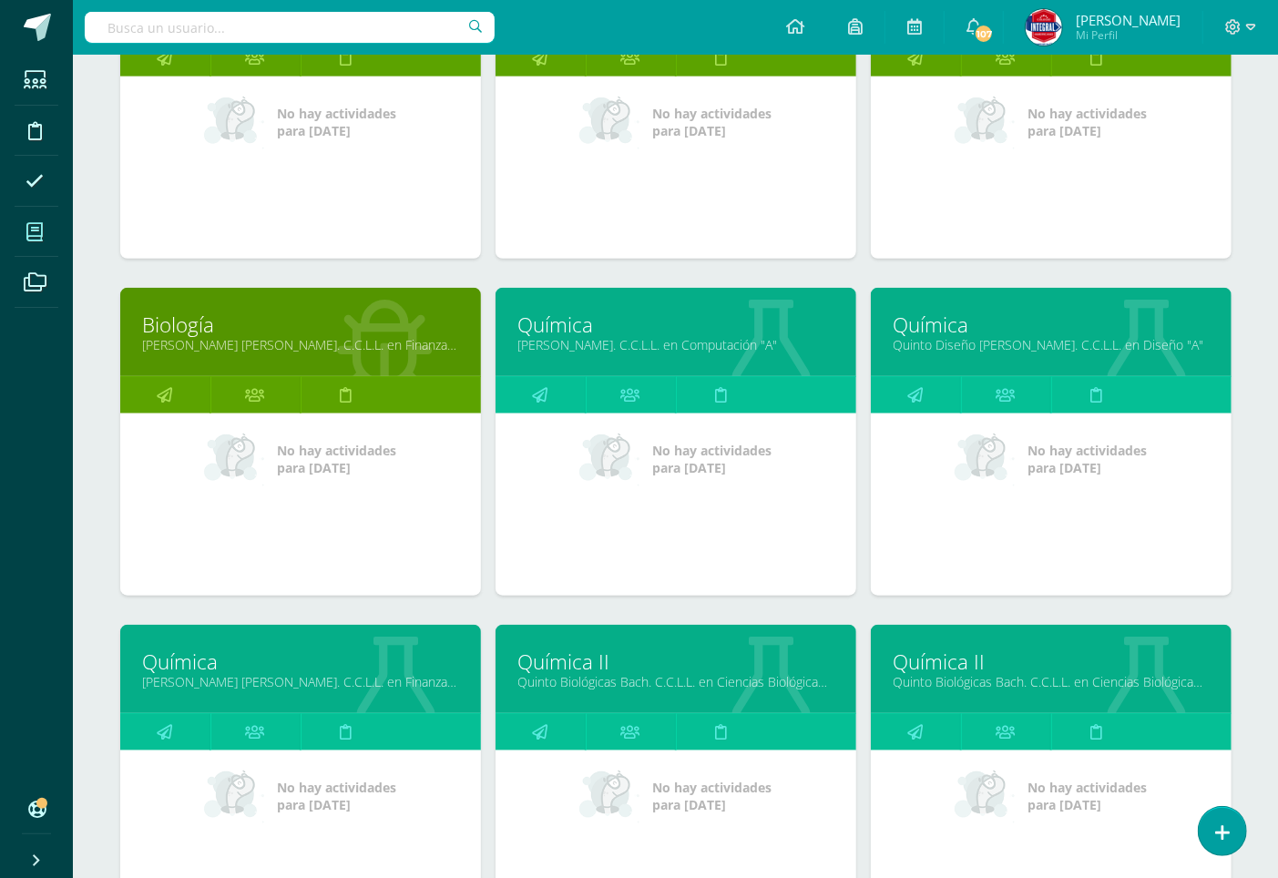
scroll to position [1094, 0]
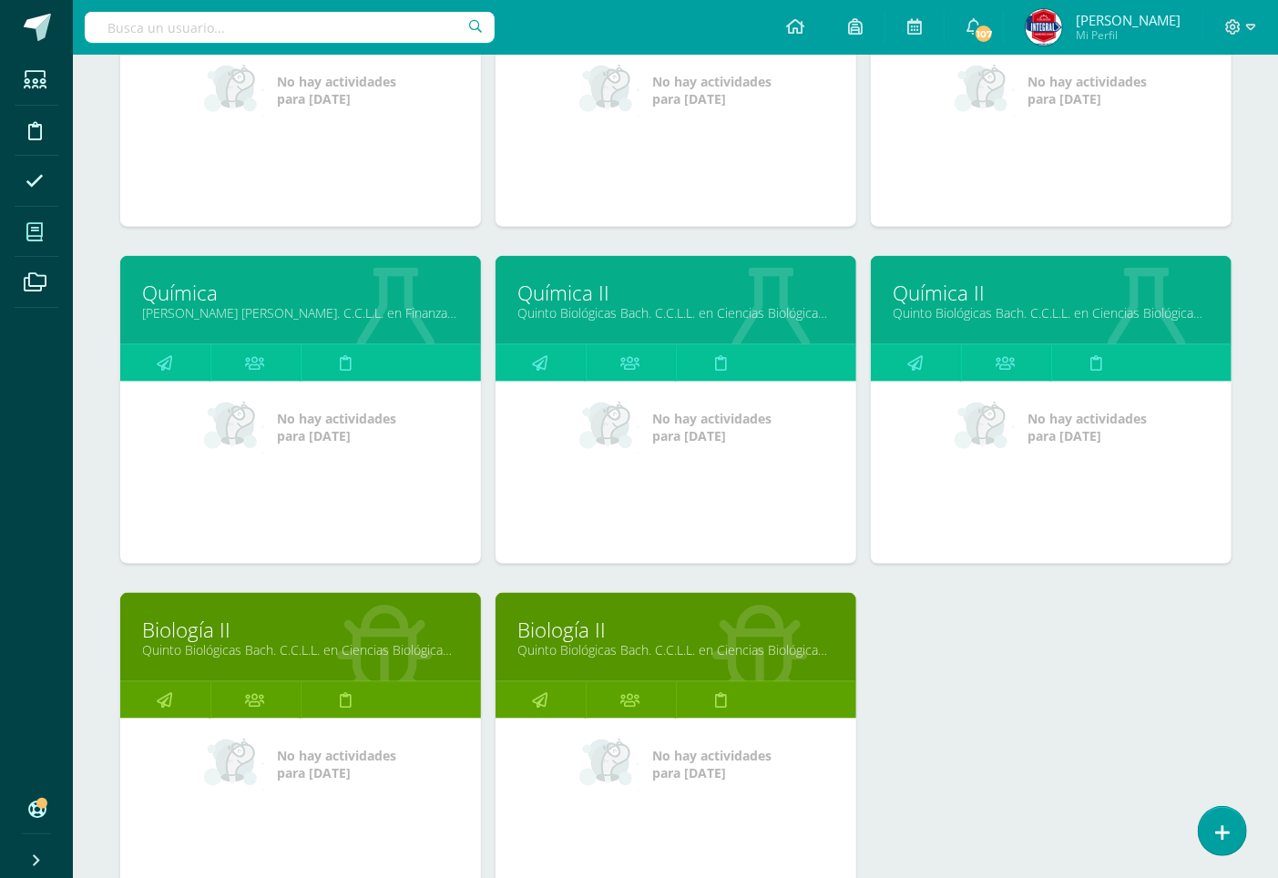
click at [953, 293] on link "Química II" at bounding box center [1050, 293] width 315 height 28
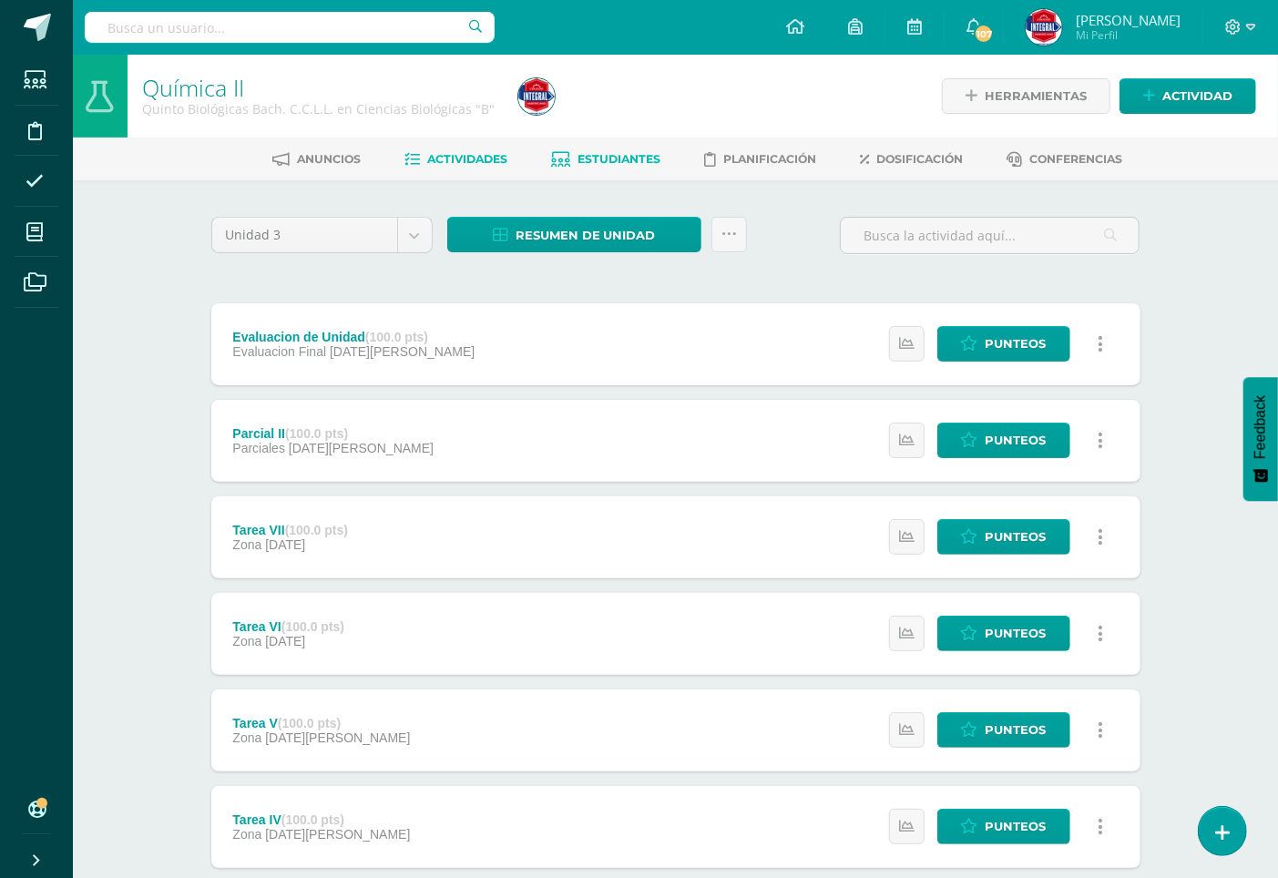
click at [588, 155] on span "Estudiantes" at bounding box center [618, 159] width 83 height 14
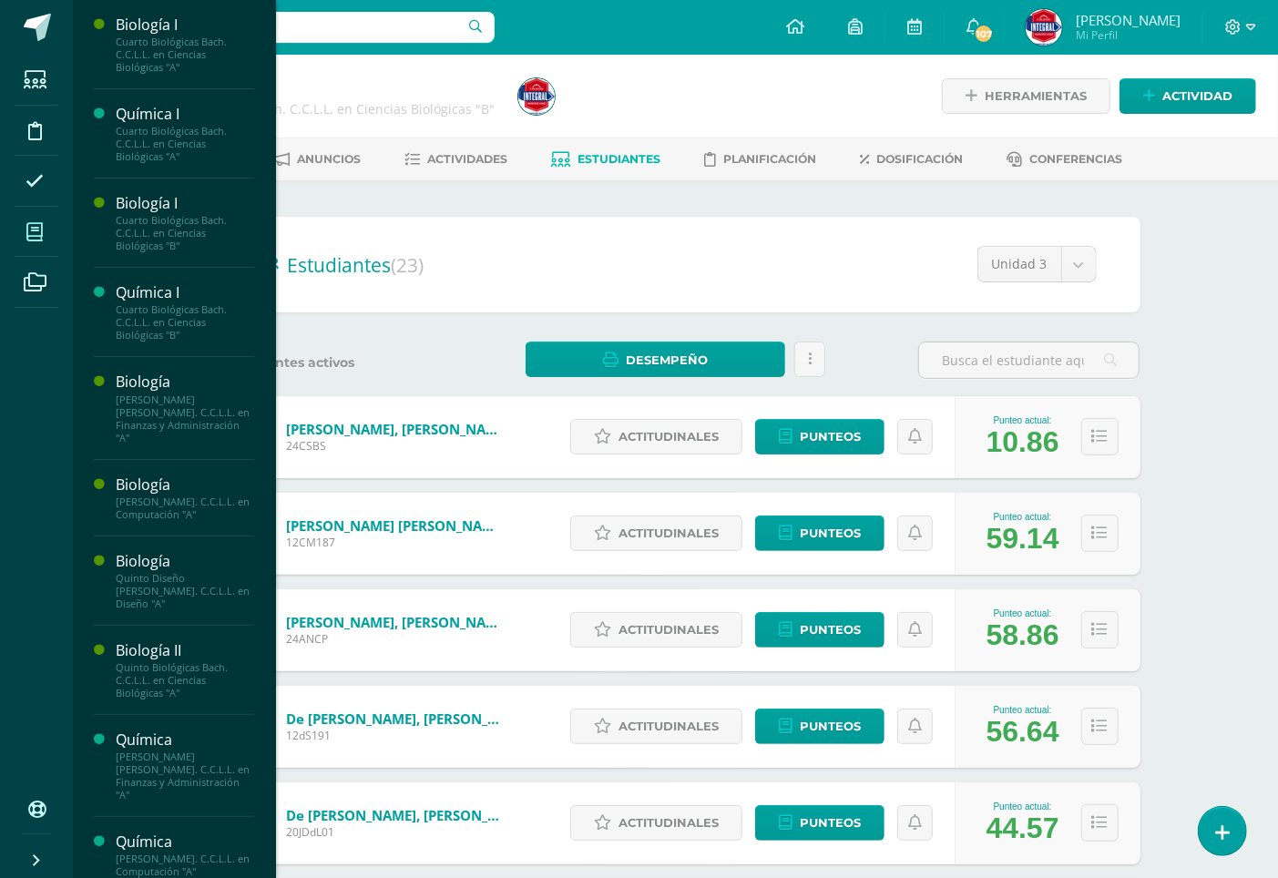
click at [36, 230] on icon at bounding box center [34, 232] width 16 height 18
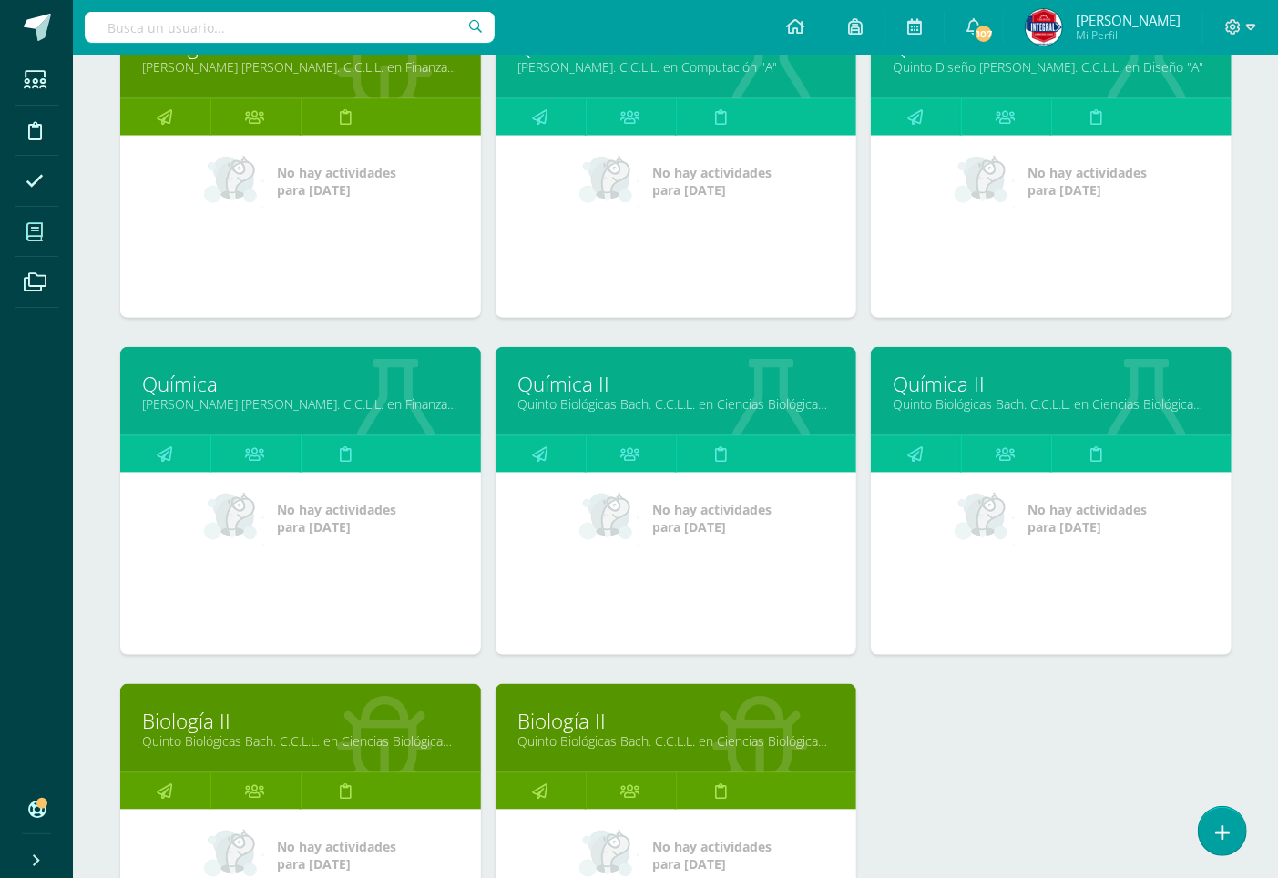
scroll to position [1268, 0]
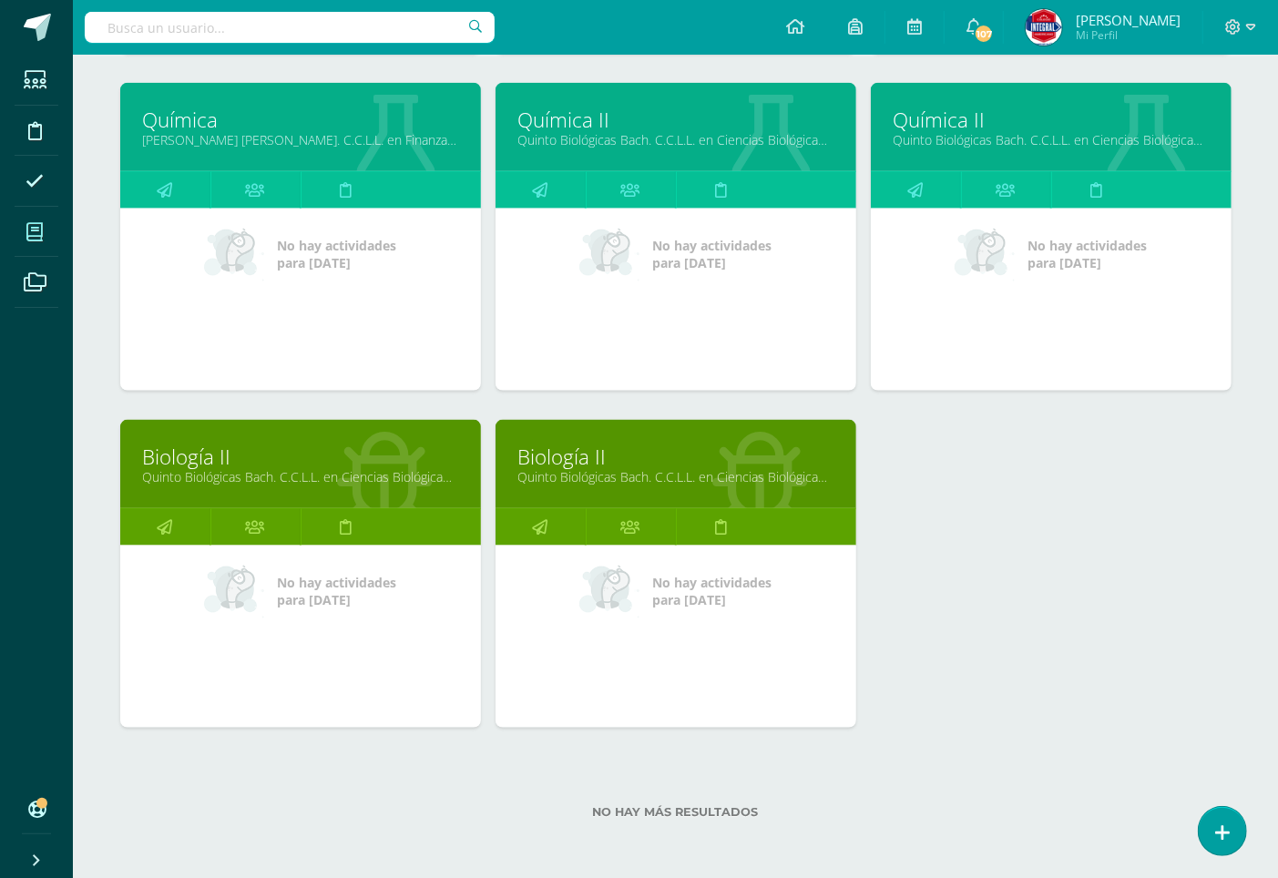
click at [561, 470] on link "Quinto Biológicas Bach. C.C.L.L. en Ciencias Biológicas "B"" at bounding box center [675, 476] width 315 height 17
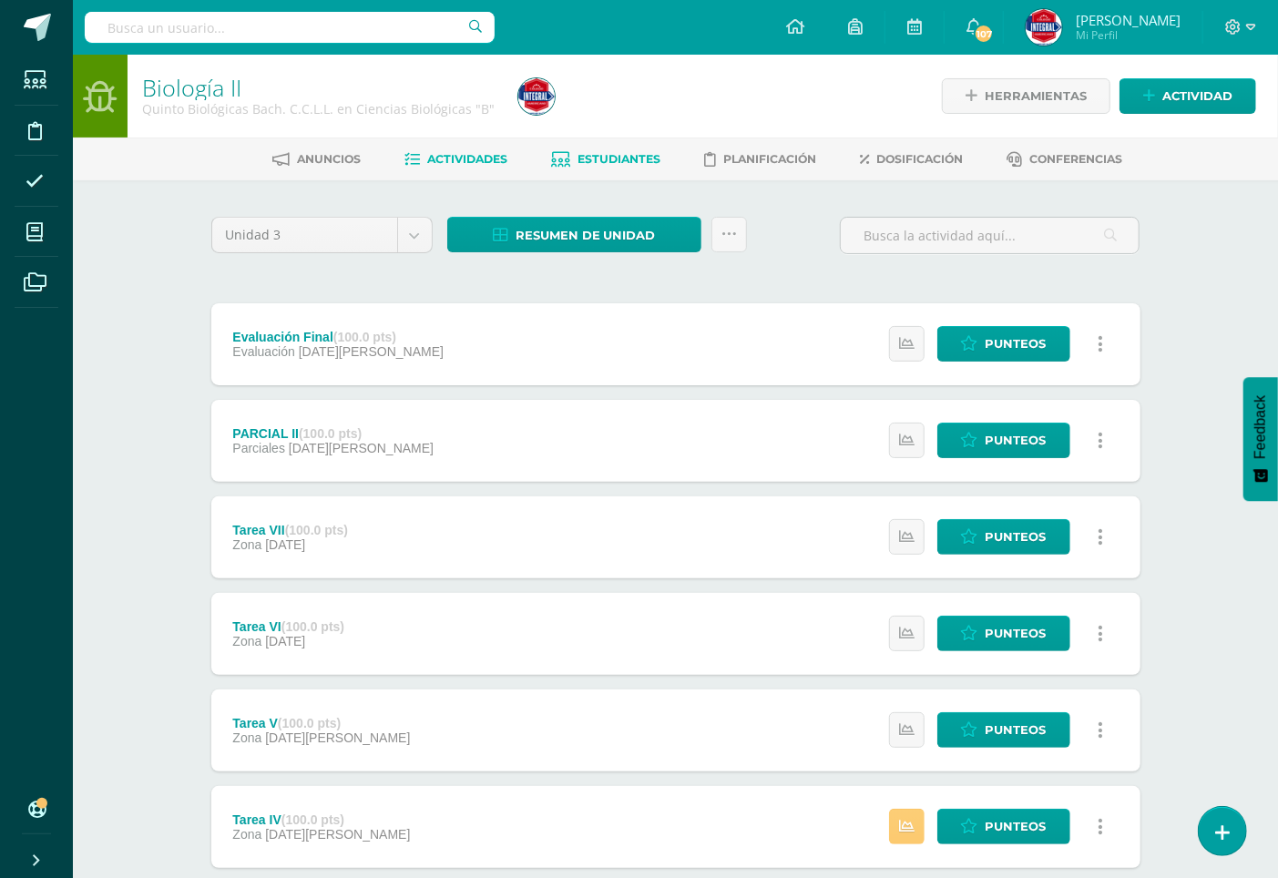
click at [601, 162] on span "Estudiantes" at bounding box center [618, 159] width 83 height 14
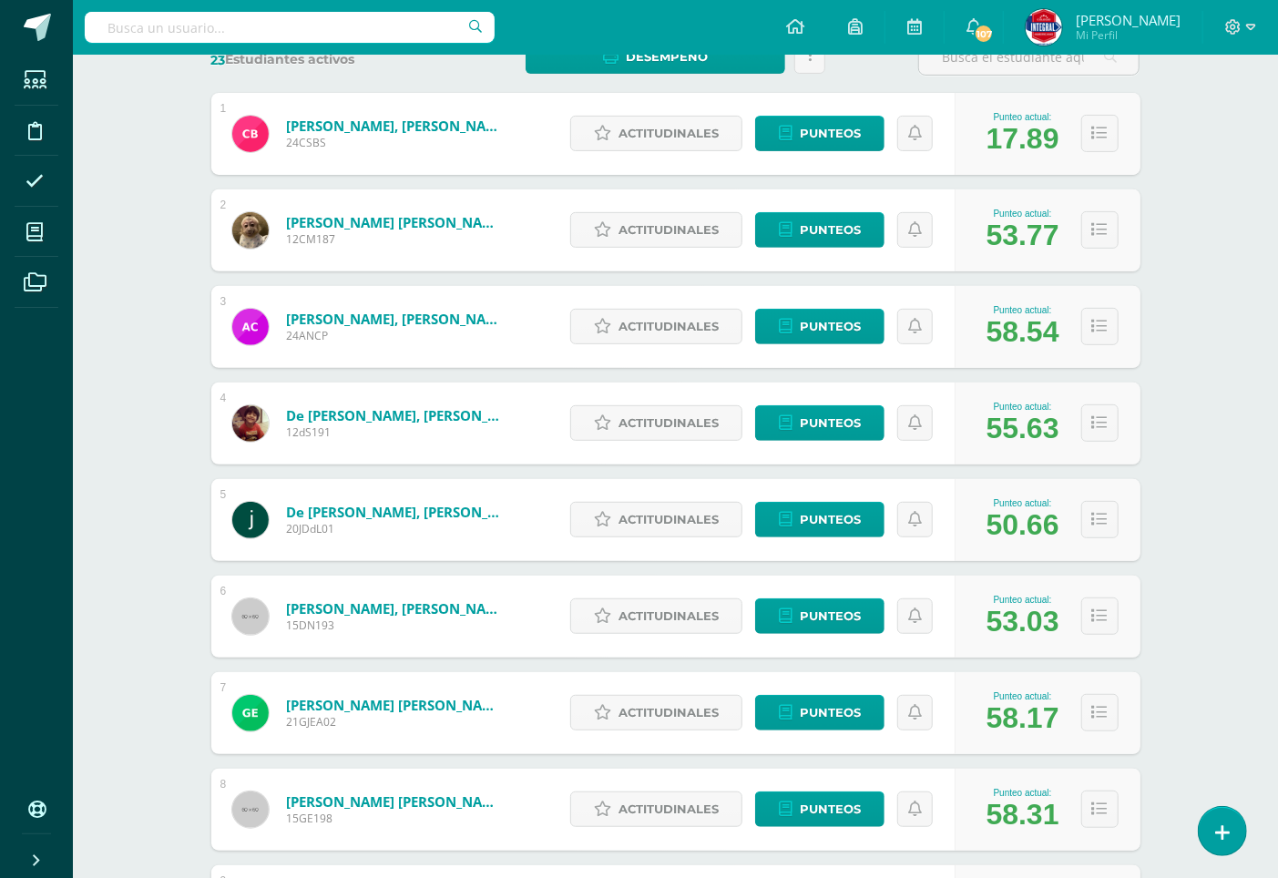
scroll to position [581, 0]
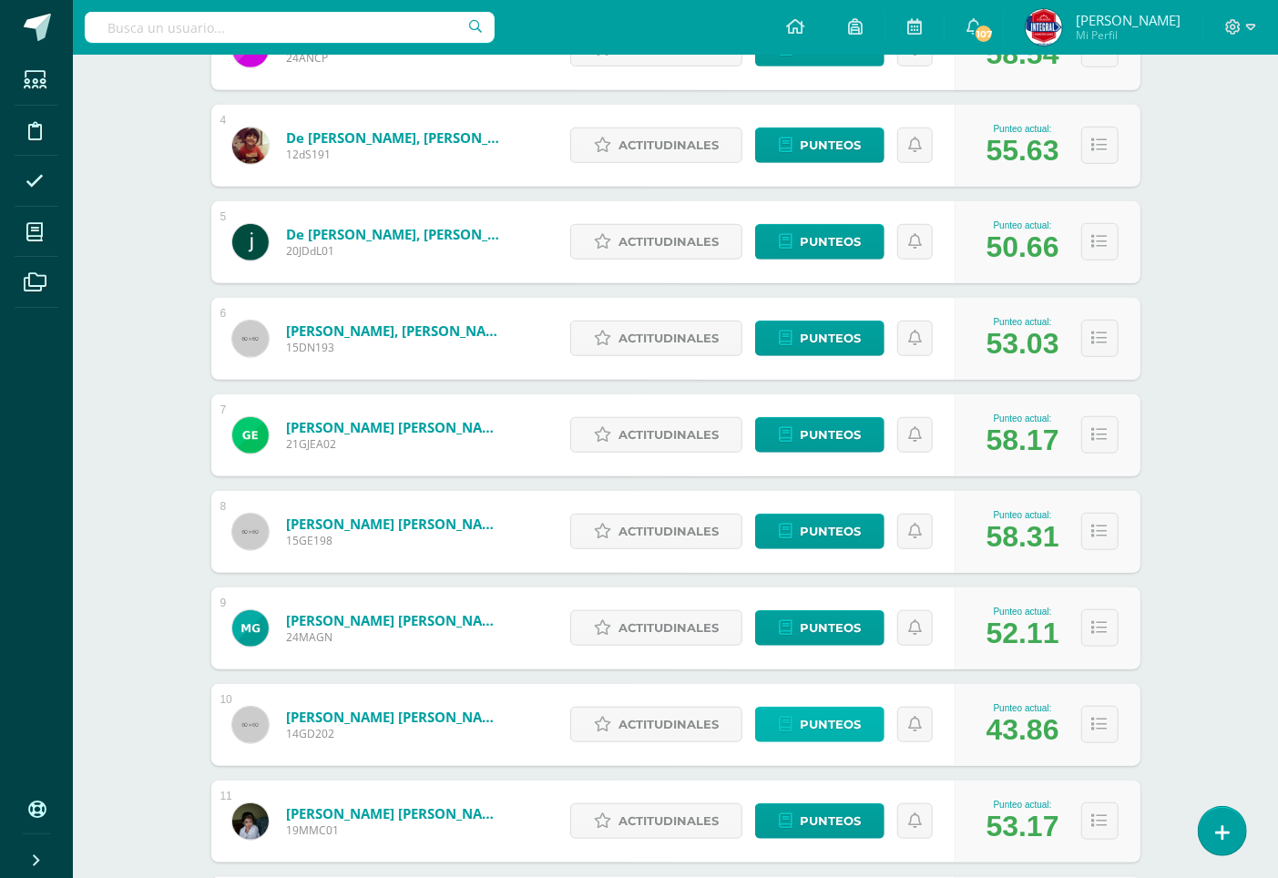
click at [827, 722] on span "Punteos" at bounding box center [830, 725] width 61 height 34
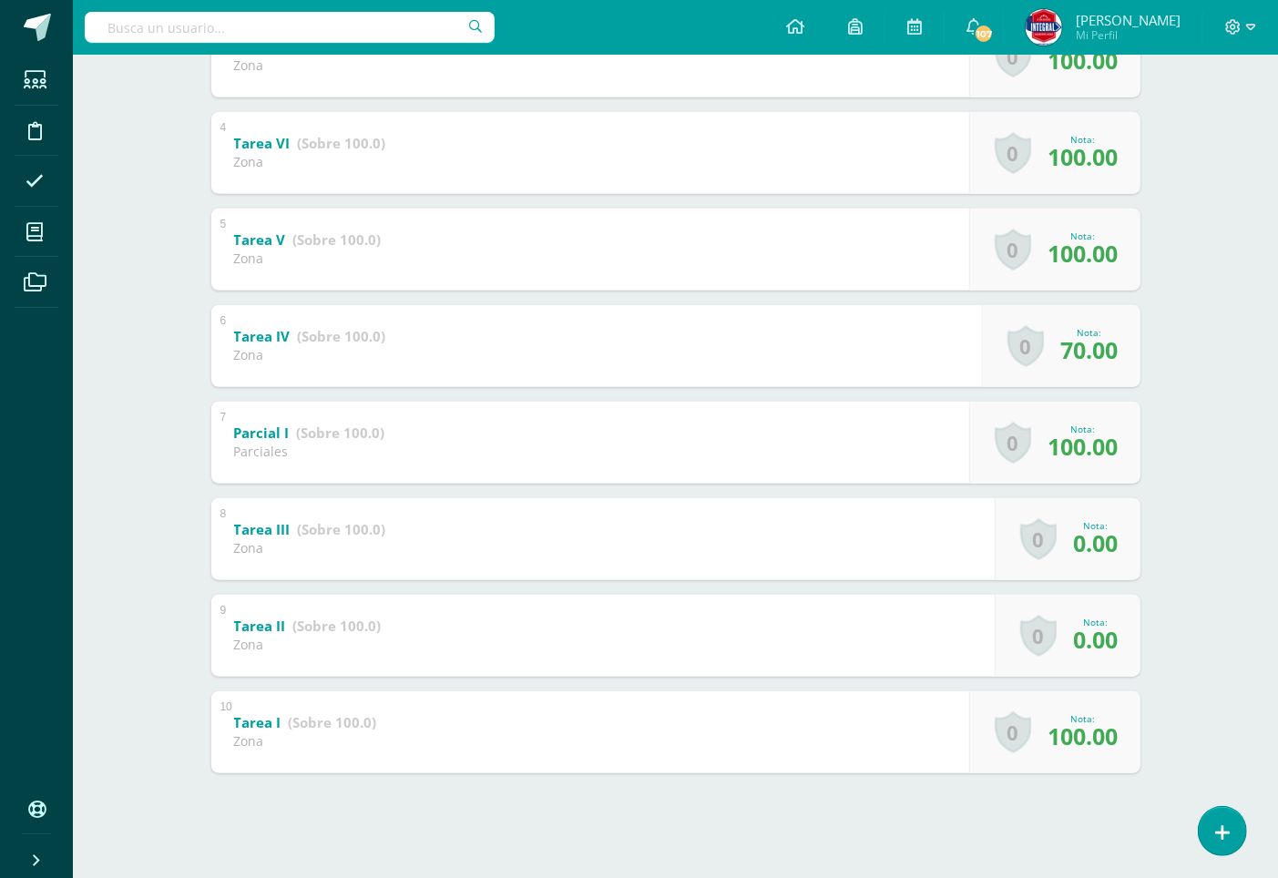
scroll to position [640, 0]
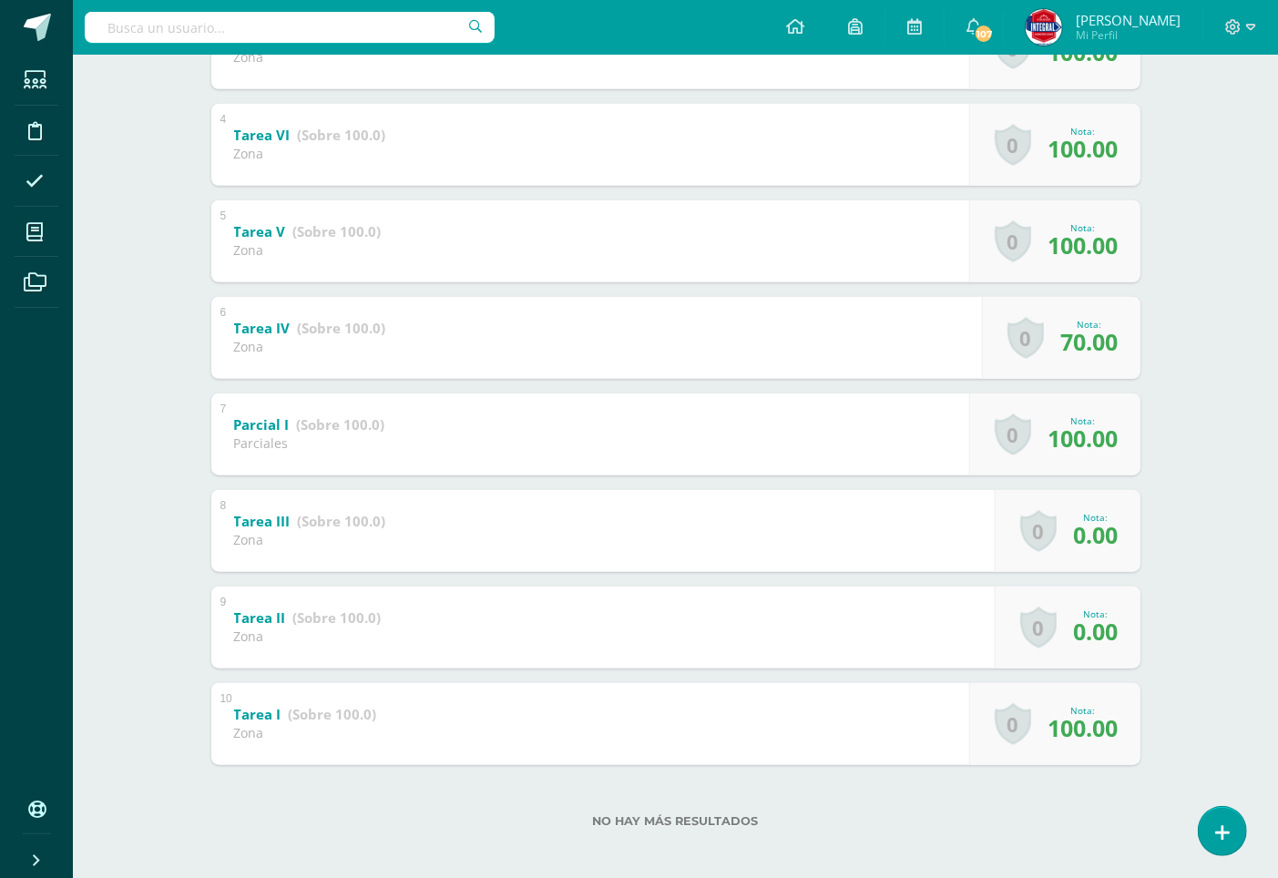
click at [904, 521] on div "8 Tarea III (Sobre 100.0) Zona Nota 0.00 0 [GEOGRAPHIC_DATA] Logros obtenidos A…" at bounding box center [675, 531] width 929 height 82
click at [970, 613] on div "9 Tarea II (Sobre 100.0) Zona Nota 0.00 0 [GEOGRAPHIC_DATA] Logros obtenidos Aú…" at bounding box center [675, 627] width 929 height 82
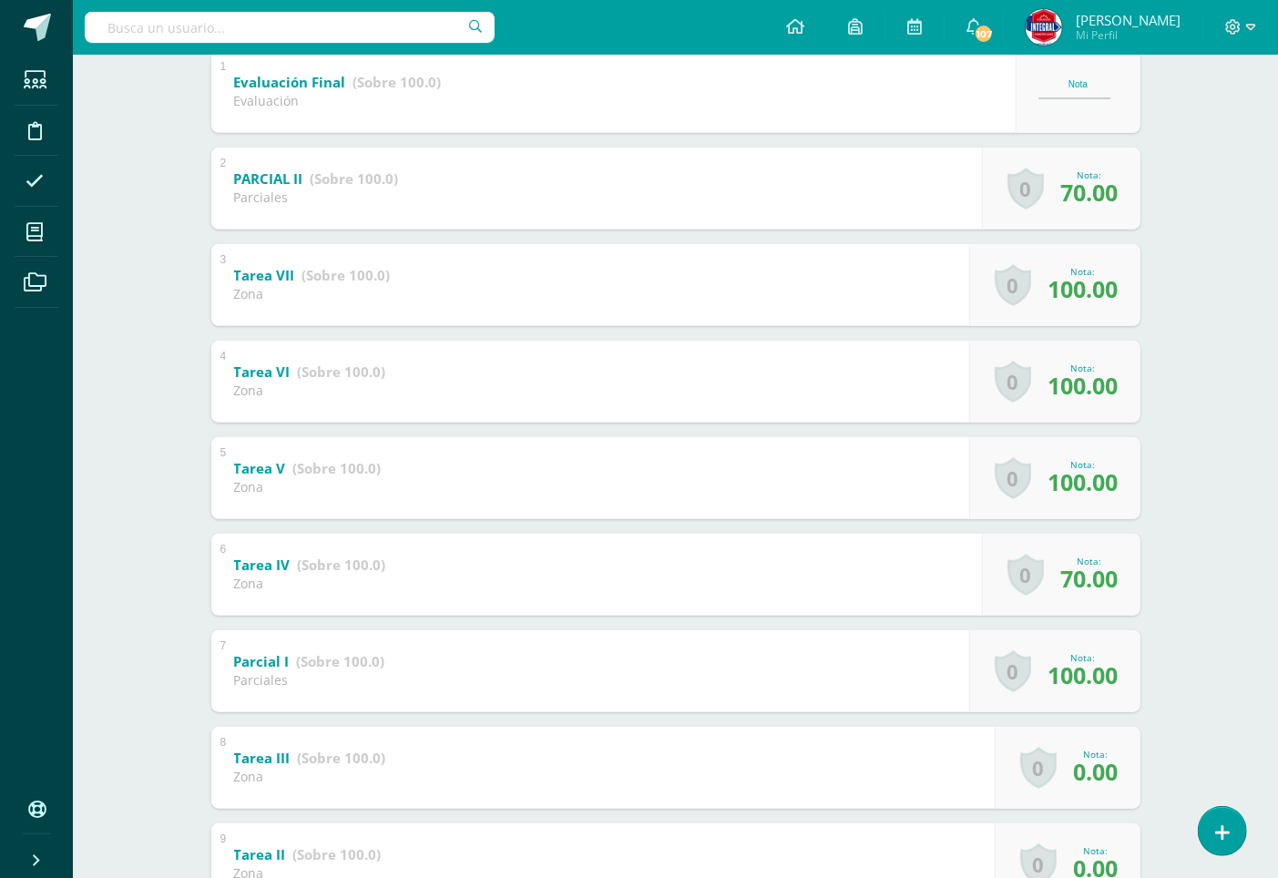
scroll to position [404, 0]
